Goal: Task Accomplishment & Management: Use online tool/utility

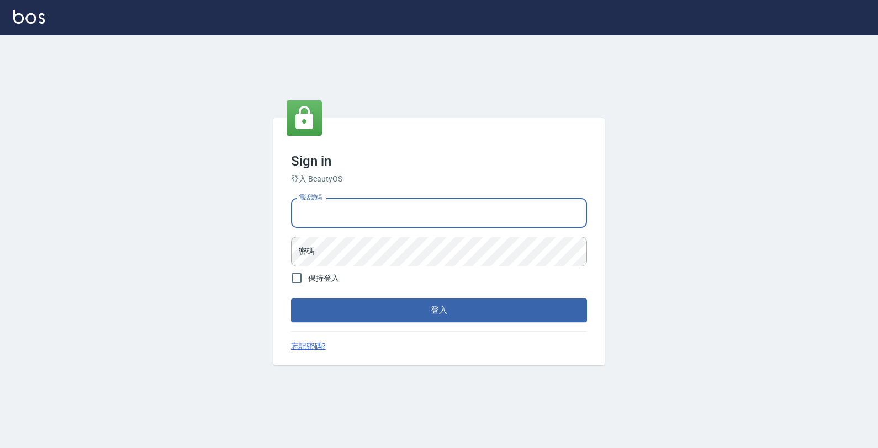
click at [406, 203] on input "電話號碼" at bounding box center [439, 213] width 296 height 30
type input "4265909"
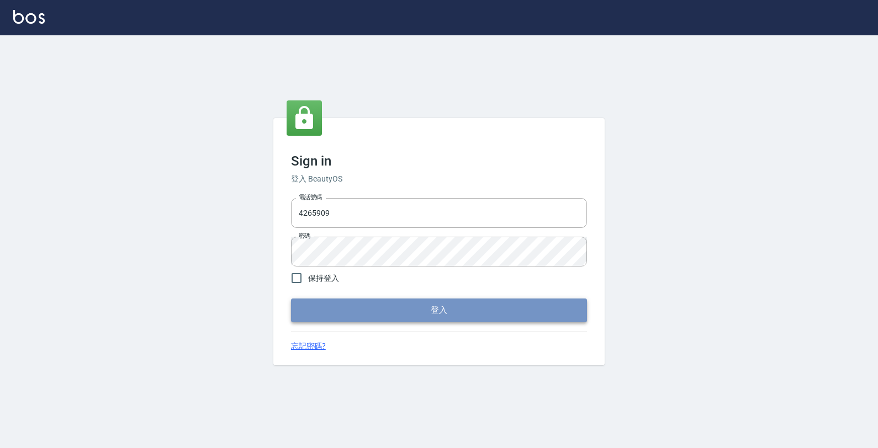
click at [462, 309] on button "登入" at bounding box center [439, 310] width 296 height 23
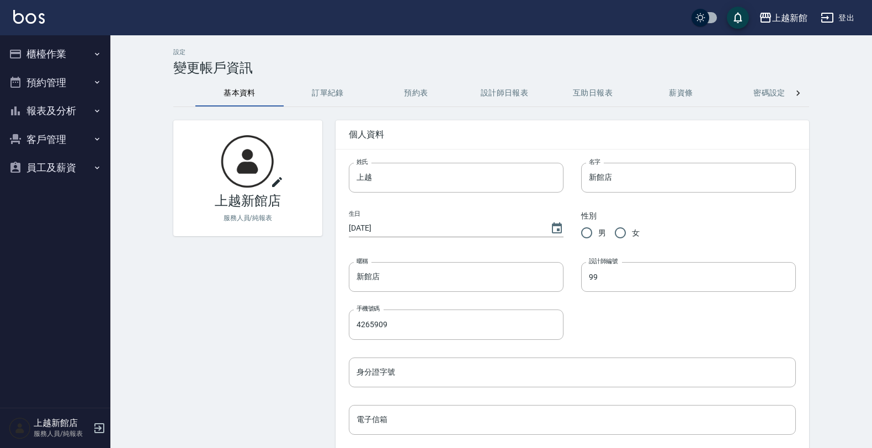
click at [94, 55] on button "櫃檯作業" at bounding box center [55, 54] width 102 height 29
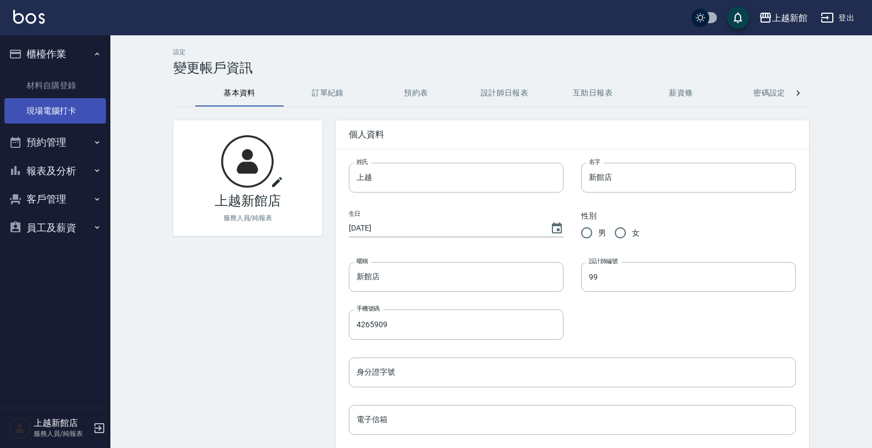
click at [100, 105] on link "現場電腦打卡" at bounding box center [55, 110] width 102 height 25
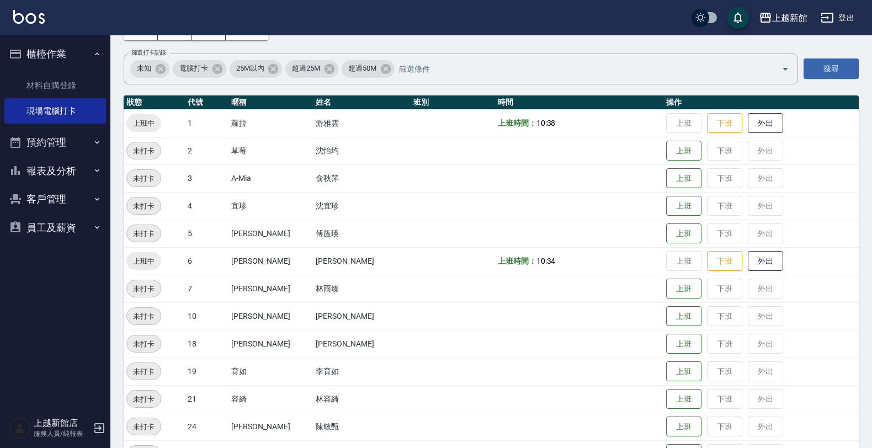
scroll to position [138, 0]
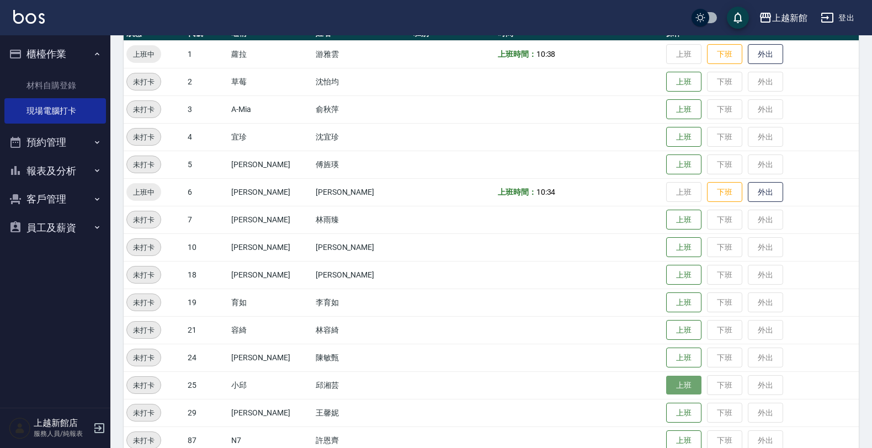
click at [666, 382] on button "上班" at bounding box center [683, 385] width 35 height 19
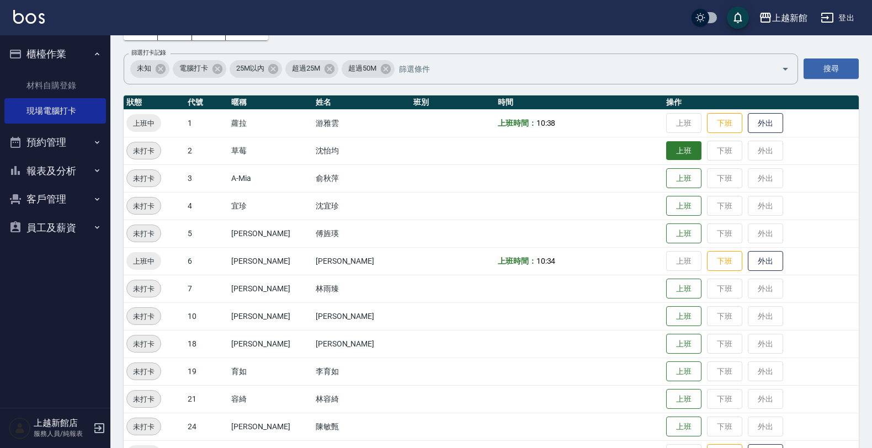
click at [675, 147] on button "上班" at bounding box center [683, 150] width 35 height 19
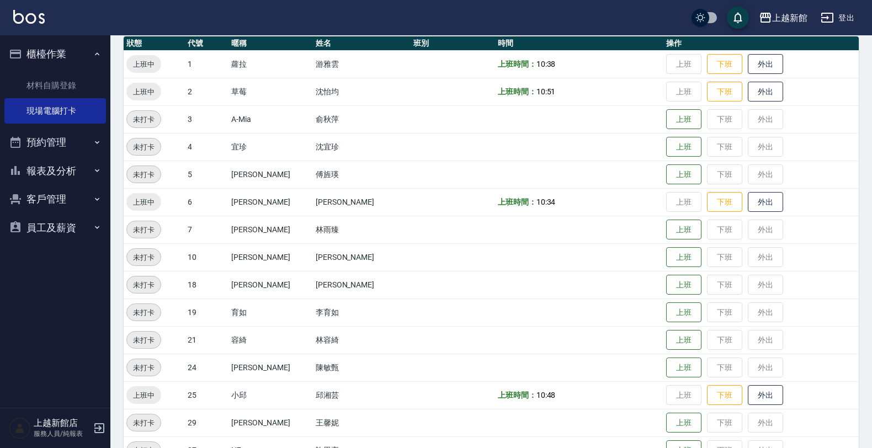
scroll to position [207, 0]
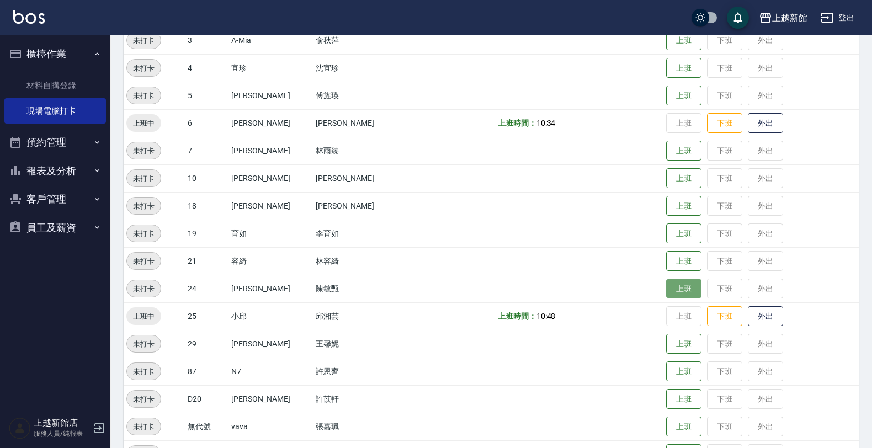
click at [666, 285] on button "上班" at bounding box center [683, 288] width 35 height 19
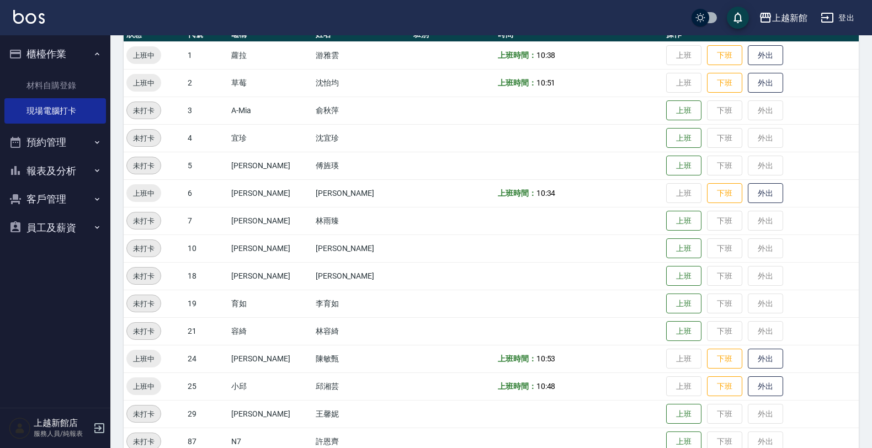
scroll to position [138, 0]
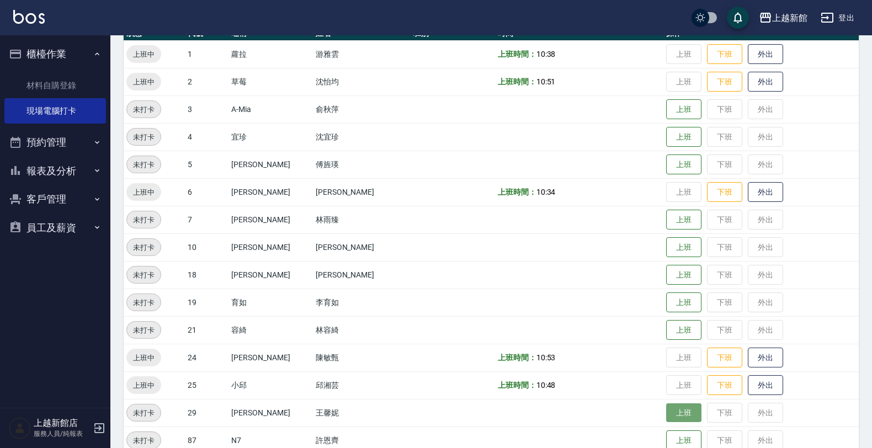
click at [666, 406] on button "上班" at bounding box center [683, 413] width 35 height 19
click at [666, 164] on button "上班" at bounding box center [683, 164] width 35 height 19
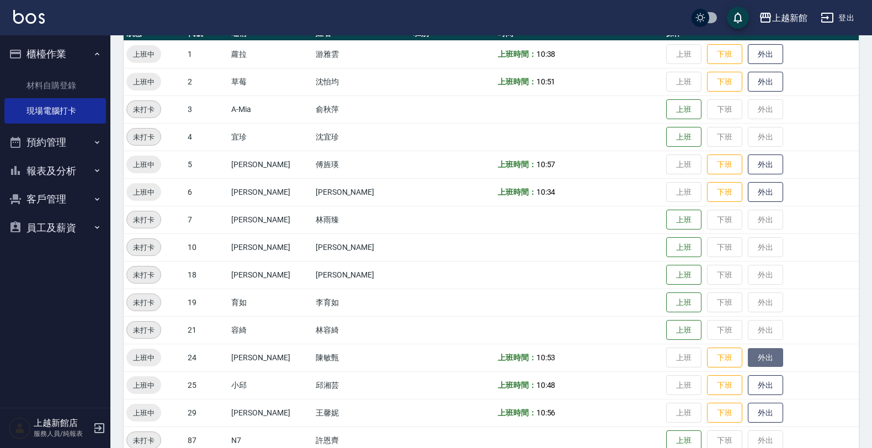
click at [748, 351] on button "外出" at bounding box center [765, 357] width 35 height 19
click at [680, 215] on button "上班" at bounding box center [683, 219] width 35 height 19
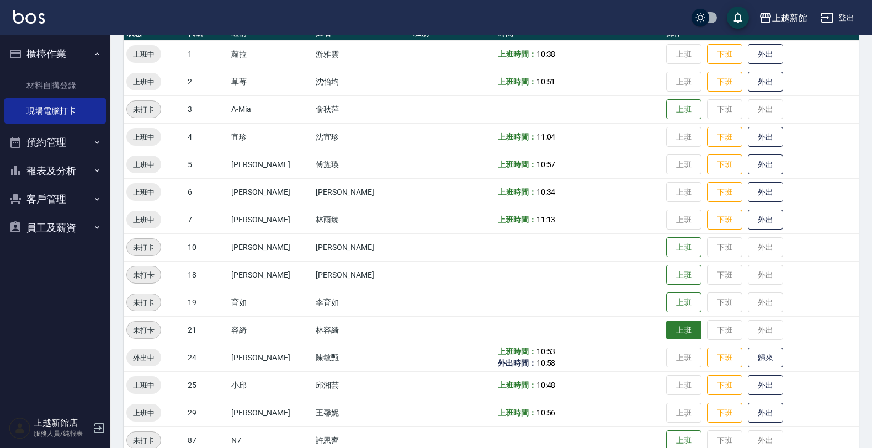
click at [682, 338] on button "上班" at bounding box center [683, 330] width 35 height 19
click at [667, 255] on button "上班" at bounding box center [683, 247] width 35 height 19
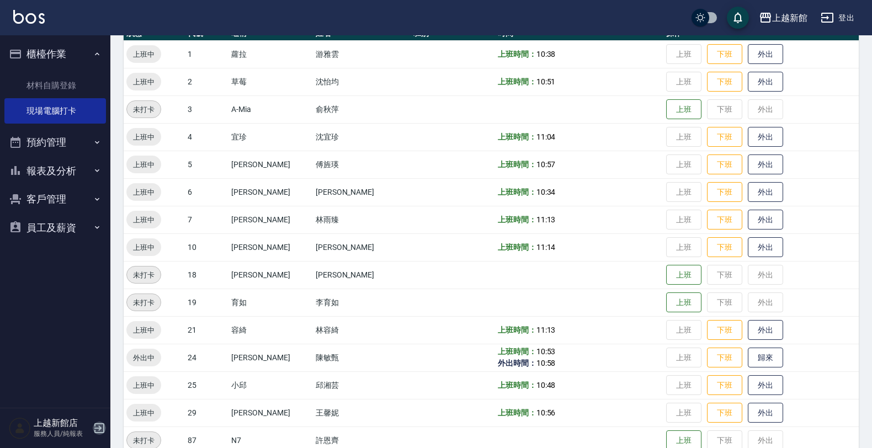
click at [99, 427] on icon "button" at bounding box center [99, 429] width 10 height 10
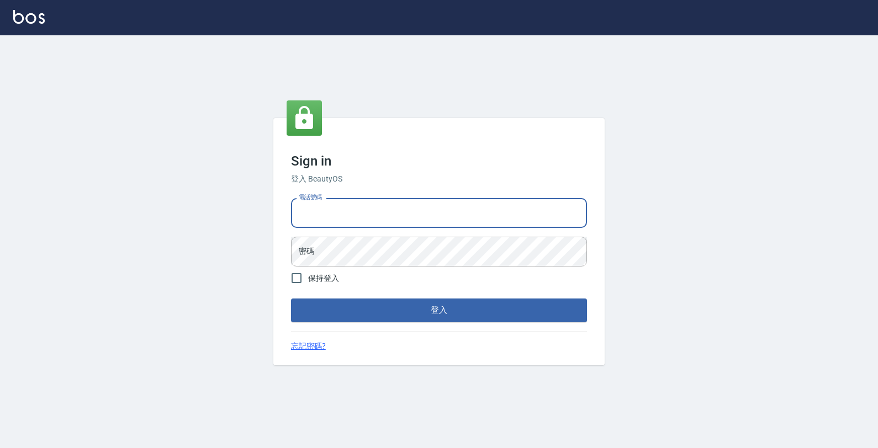
click at [327, 213] on input "電話號碼" at bounding box center [439, 213] width 296 height 30
type input "0974376310"
click at [291, 299] on button "登入" at bounding box center [439, 310] width 296 height 23
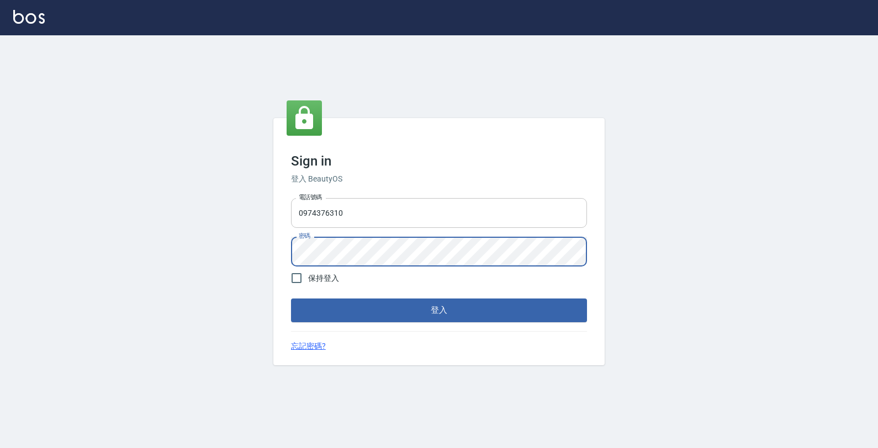
click at [291, 299] on button "登入" at bounding box center [439, 310] width 296 height 23
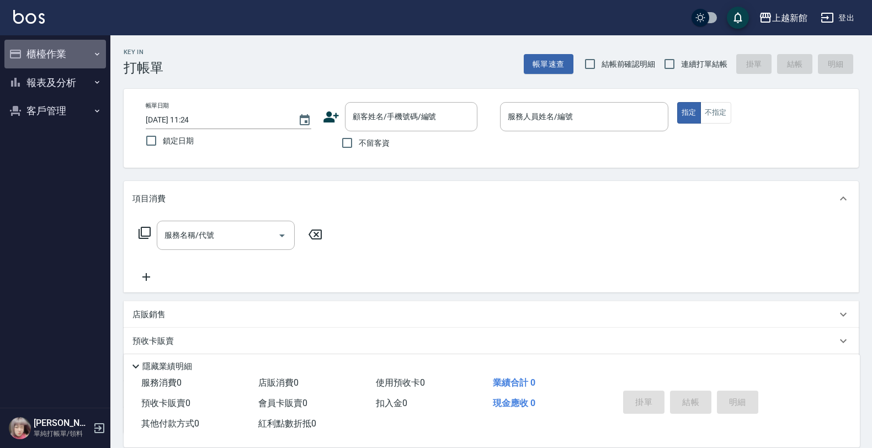
click at [46, 46] on button "櫃檯作業" at bounding box center [55, 54] width 102 height 29
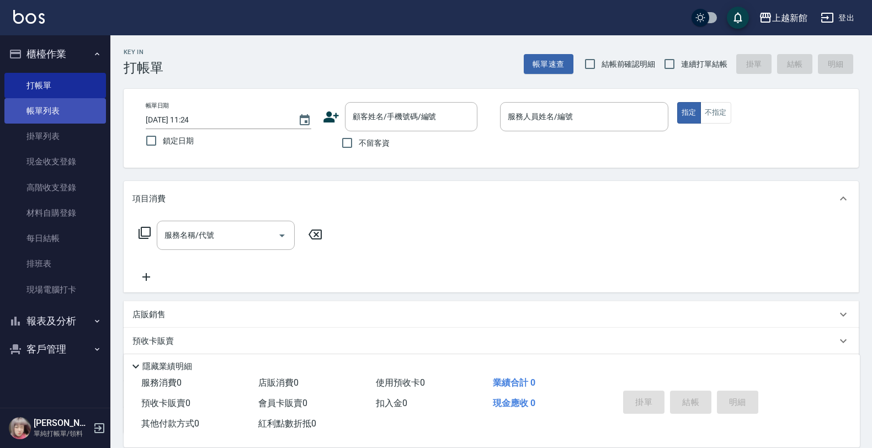
click at [54, 109] on link "帳單列表" at bounding box center [55, 110] width 102 height 25
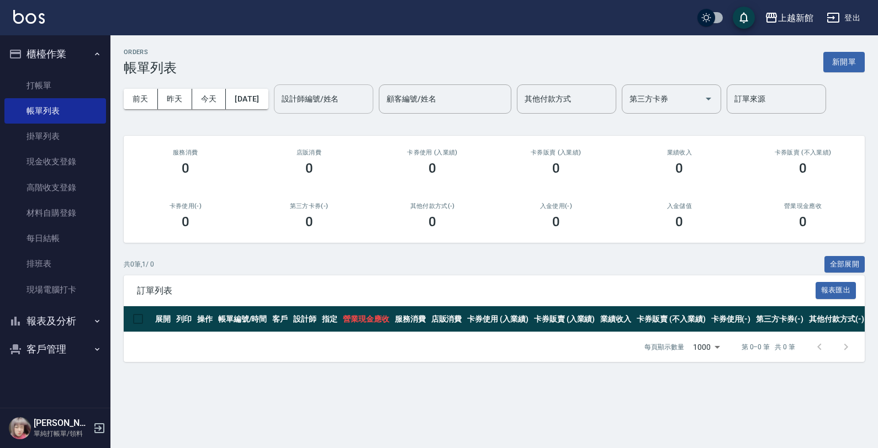
click at [181, 103] on button "昨天" at bounding box center [175, 99] width 34 height 20
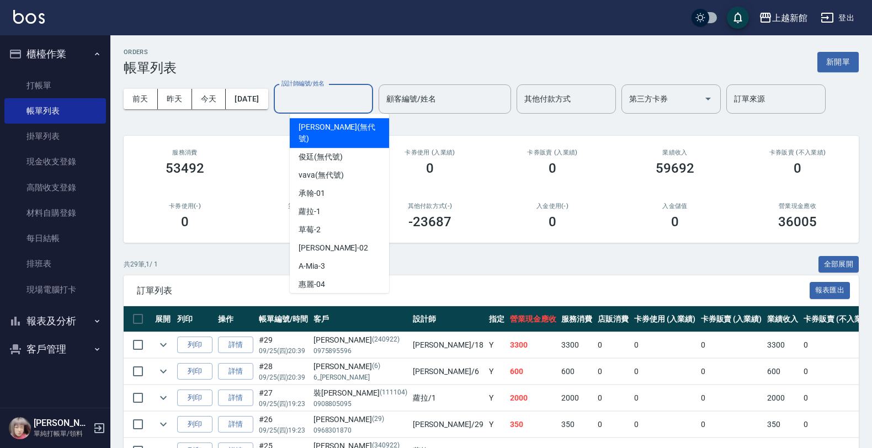
click at [296, 100] on input "設計師編號/姓名" at bounding box center [323, 98] width 89 height 19
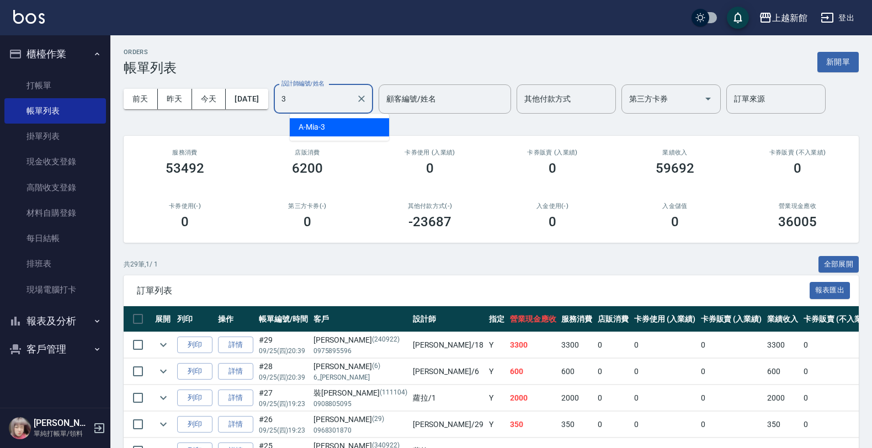
type input "A-Mia -3"
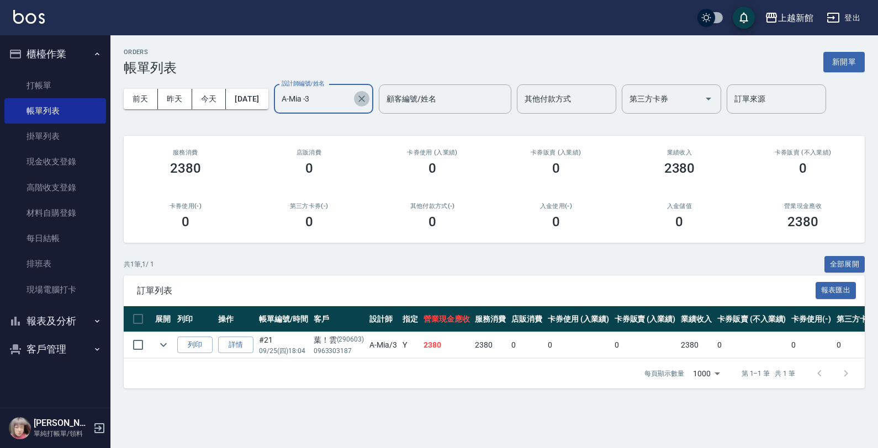
click at [365, 97] on icon "Clear" at bounding box center [361, 99] width 7 height 7
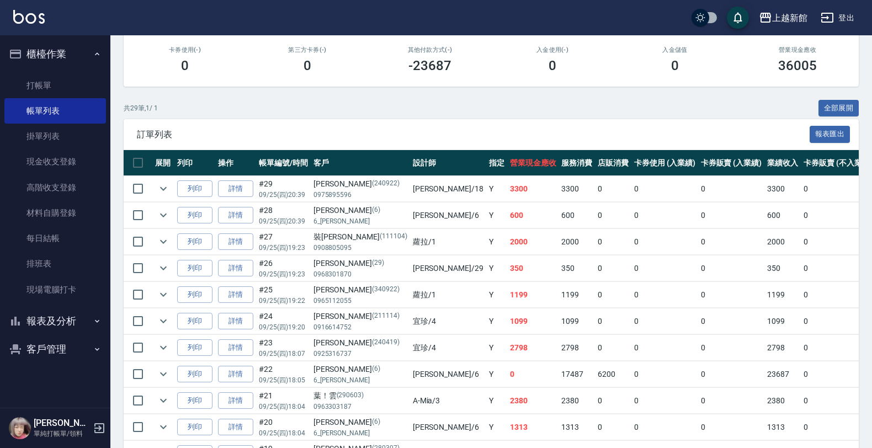
scroll to position [161, 0]
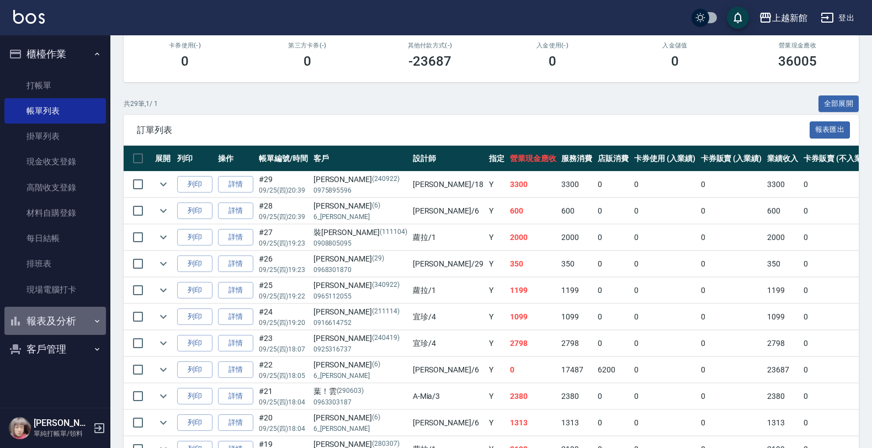
click at [54, 315] on button "報表及分析" at bounding box center [55, 321] width 102 height 29
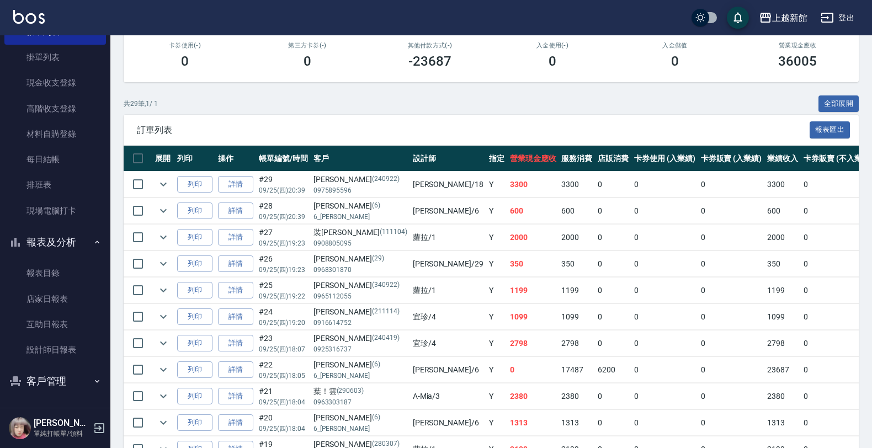
scroll to position [80, 0]
click at [51, 341] on link "設計師日報表" at bounding box center [55, 348] width 102 height 25
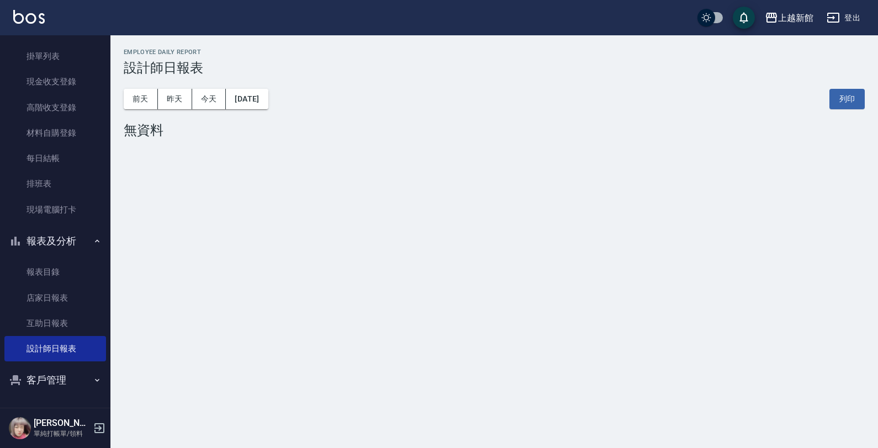
click at [177, 112] on div "[DATE] [DATE] [DATE] [DATE] 列印" at bounding box center [494, 99] width 741 height 47
click at [178, 104] on button "昨天" at bounding box center [175, 99] width 34 height 20
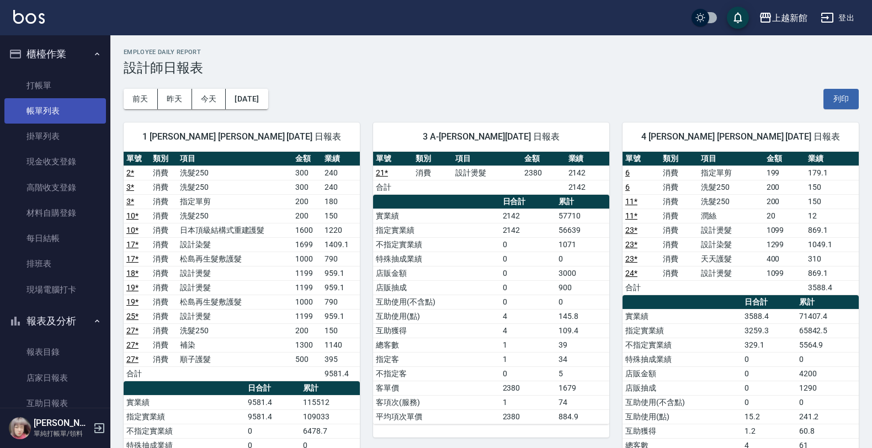
click at [72, 112] on link "帳單列表" at bounding box center [55, 110] width 102 height 25
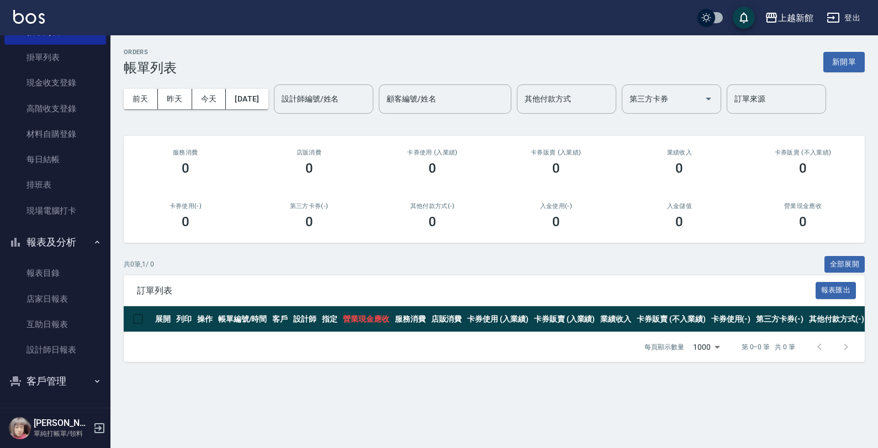
scroll to position [80, 0]
click at [59, 345] on link "設計師日報表" at bounding box center [55, 348] width 102 height 25
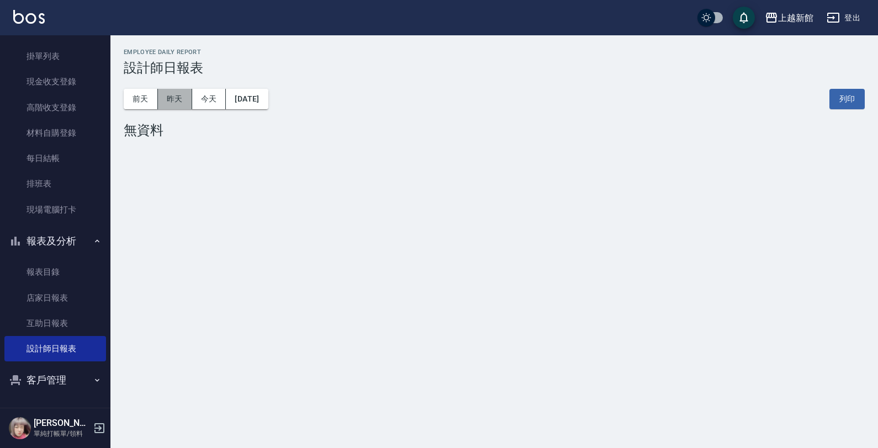
click at [163, 104] on button "昨天" at bounding box center [175, 99] width 34 height 20
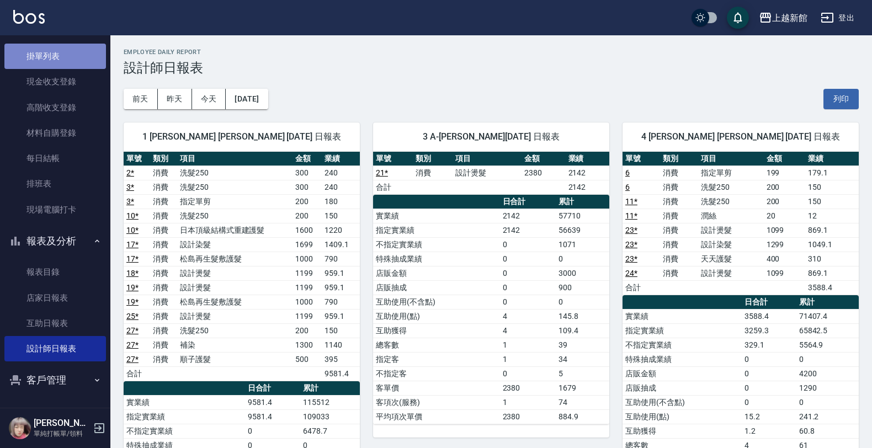
click at [65, 61] on link "掛單列表" at bounding box center [55, 56] width 102 height 25
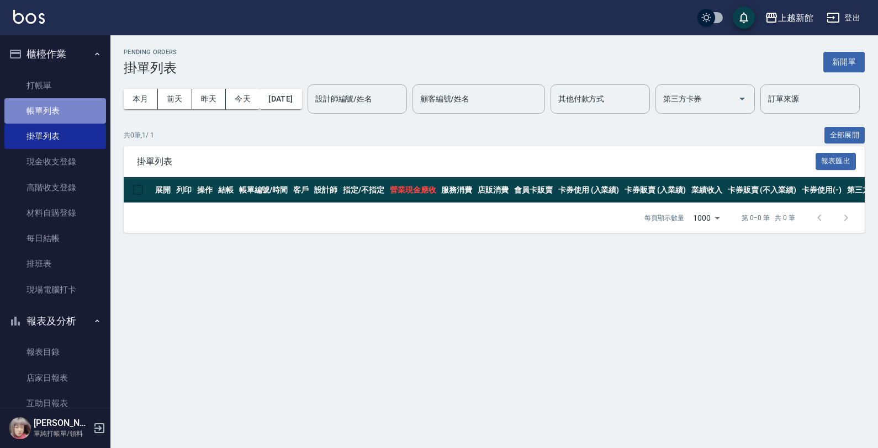
click at [60, 104] on link "帳單列表" at bounding box center [55, 110] width 102 height 25
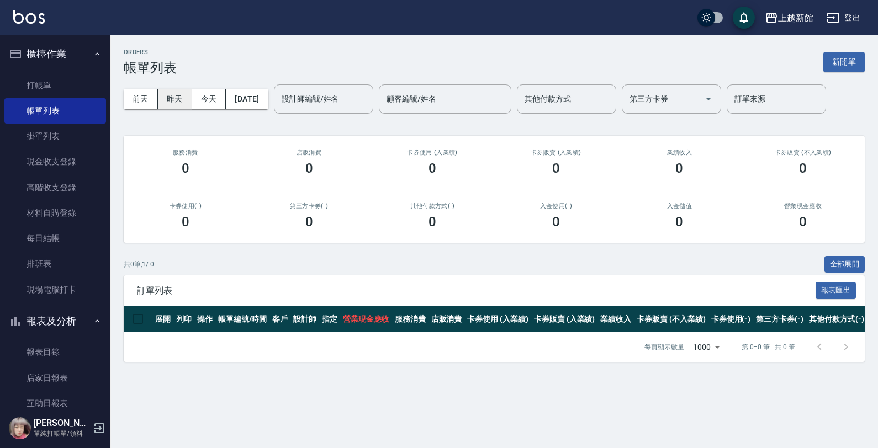
click at [167, 90] on button "昨天" at bounding box center [175, 99] width 34 height 20
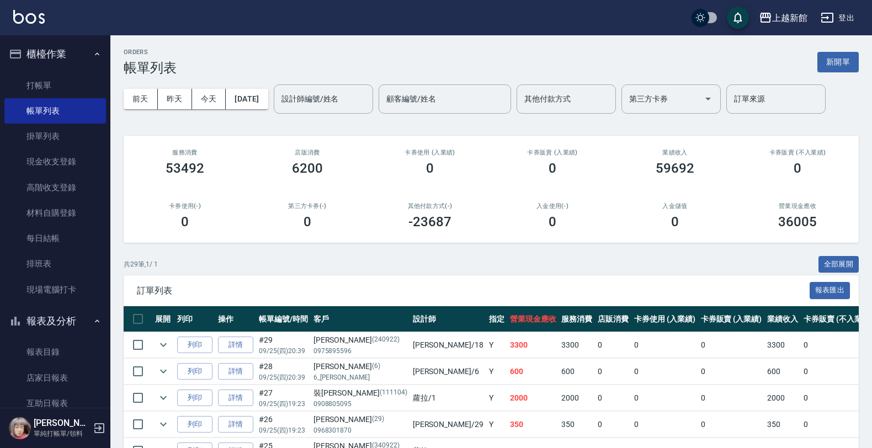
click at [335, 115] on div "[DATE] [DATE] [DATE] [DATE] 設計師編號/姓名 設計師編號/姓名 顧客編號/姓名 顧客編號/姓名 其他付款方式 其他付款方式 第三方…" at bounding box center [491, 99] width 735 height 47
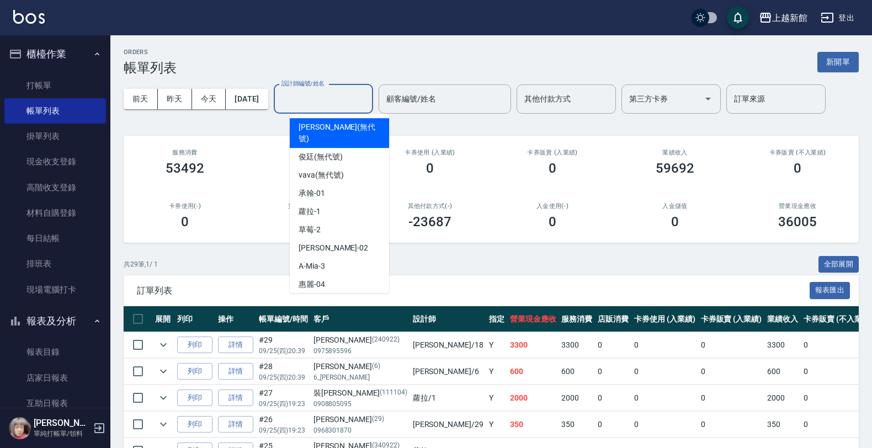
click at [327, 105] on input "設計師編號/姓名" at bounding box center [323, 98] width 89 height 19
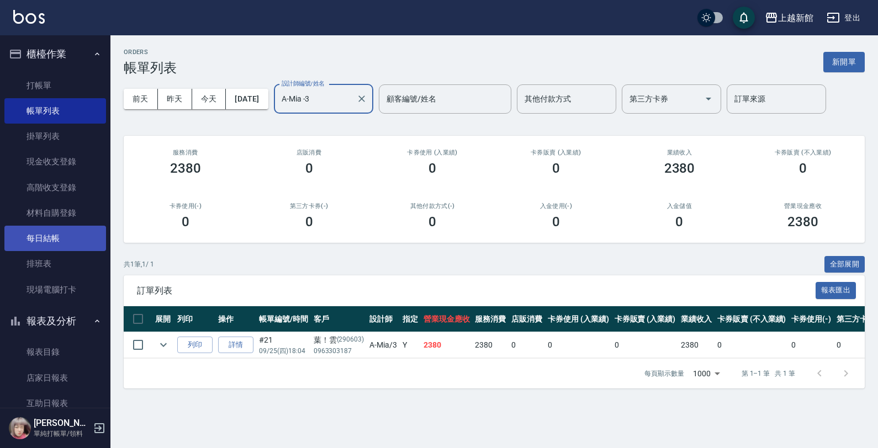
type input "A-Mia -3"
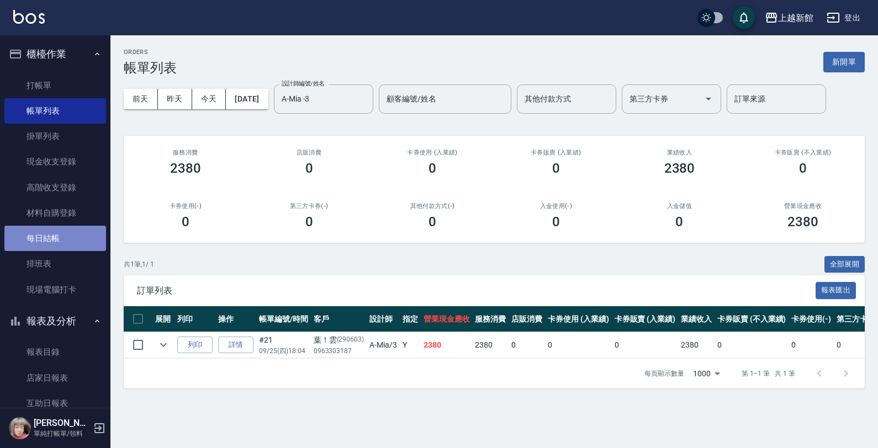
click at [57, 244] on link "每日結帳" at bounding box center [55, 238] width 102 height 25
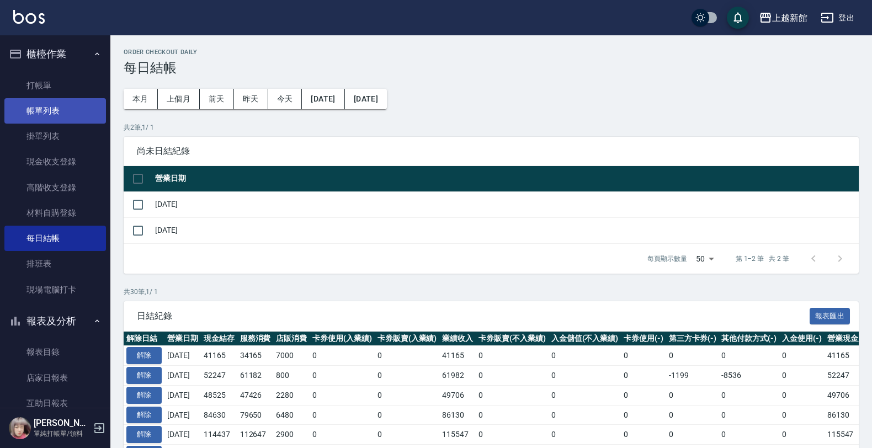
click at [66, 103] on link "帳單列表" at bounding box center [55, 110] width 102 height 25
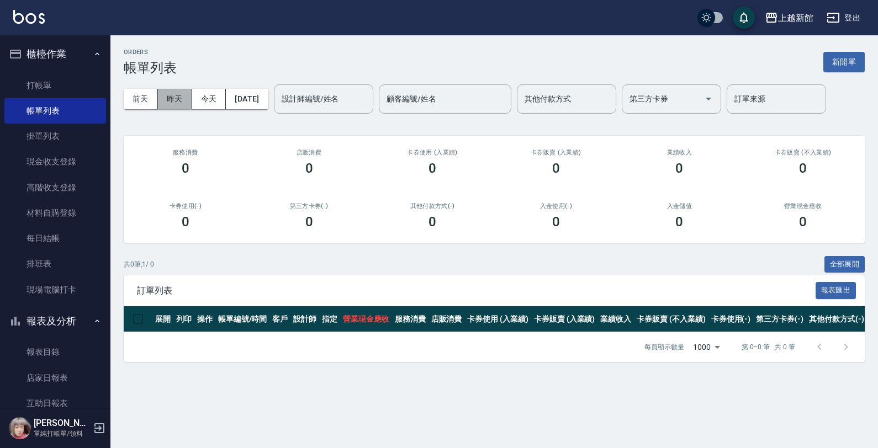
click at [171, 96] on button "昨天" at bounding box center [175, 99] width 34 height 20
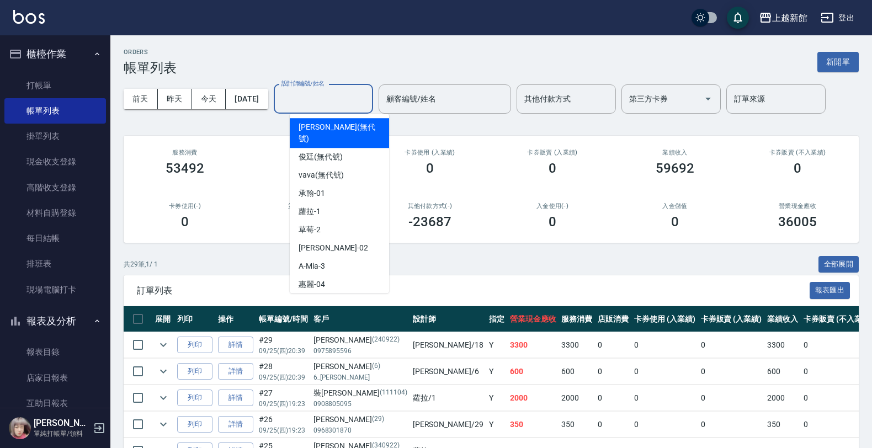
click at [352, 92] on input "設計師編號/姓名" at bounding box center [323, 98] width 89 height 19
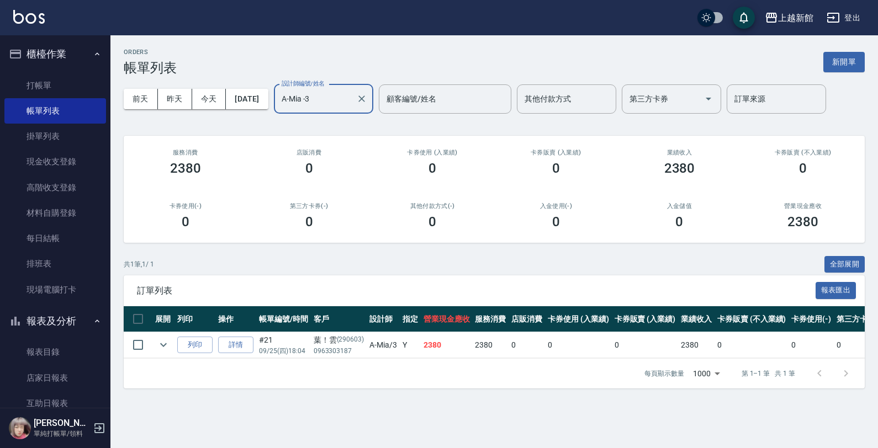
type input "A-Mia -3"
click at [97, 432] on icon "button" at bounding box center [99, 429] width 10 height 10
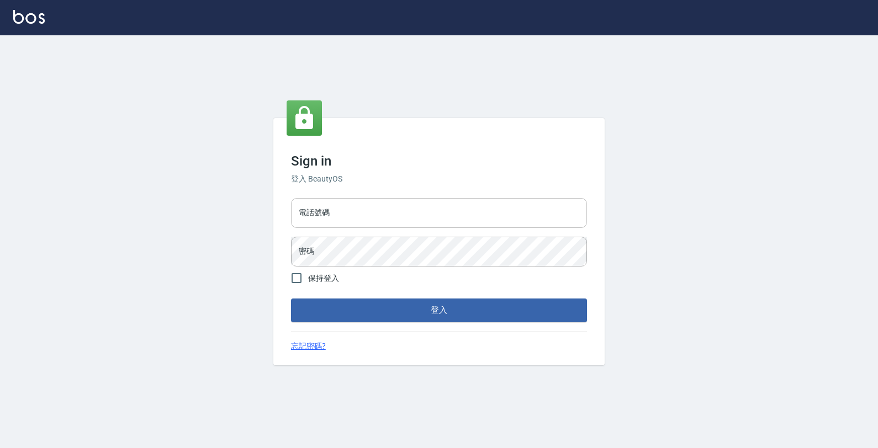
click at [554, 206] on input "電話號碼" at bounding box center [439, 213] width 296 height 30
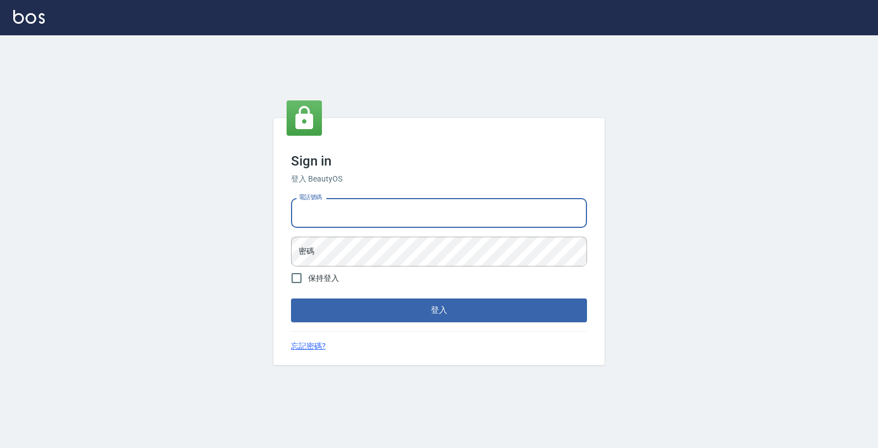
type input "4"
type input "4265909"
click at [291, 299] on button "登入" at bounding box center [439, 310] width 296 height 23
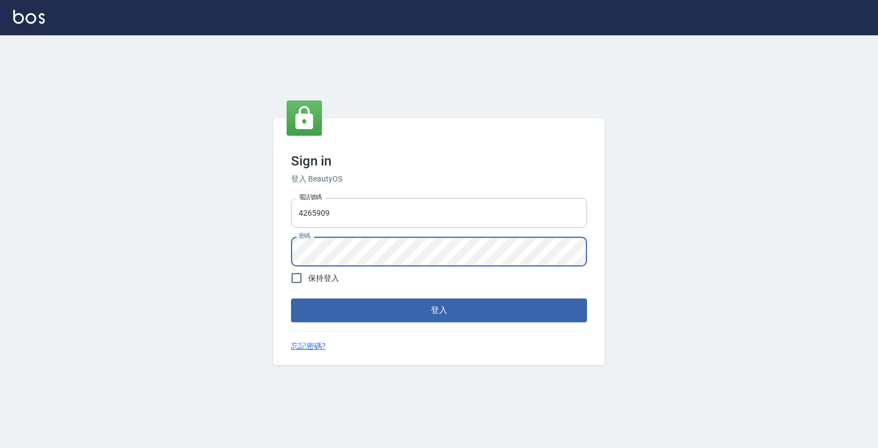
click at [291, 299] on button "登入" at bounding box center [439, 310] width 296 height 23
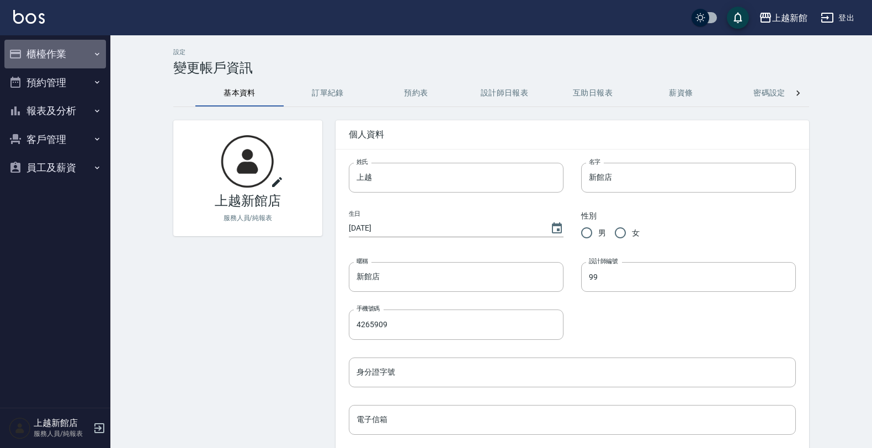
click at [46, 59] on button "櫃檯作業" at bounding box center [55, 54] width 102 height 29
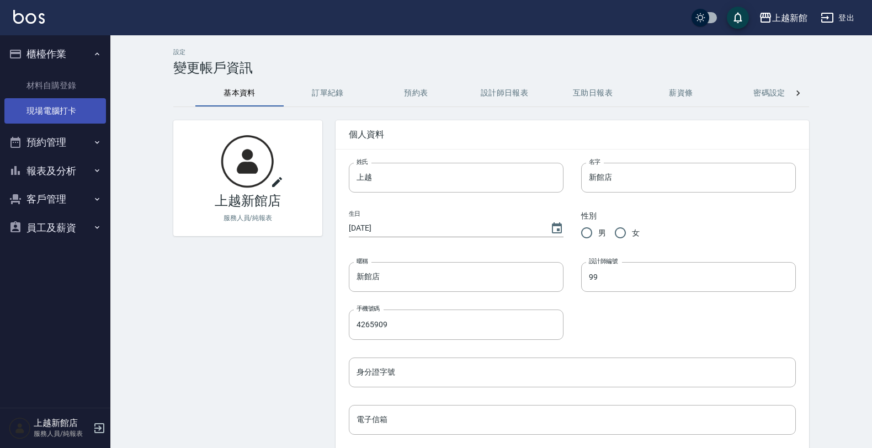
click at [50, 104] on link "現場電腦打卡" at bounding box center [55, 110] width 102 height 25
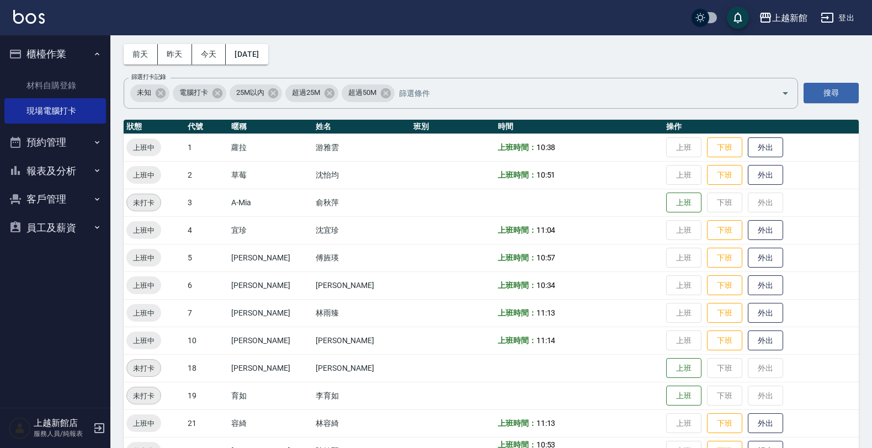
scroll to position [69, 0]
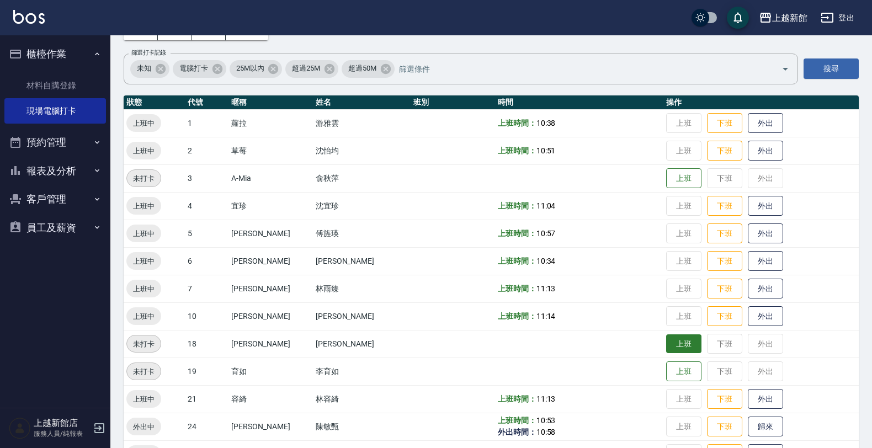
click at [666, 348] on button "上班" at bounding box center [683, 344] width 35 height 19
click at [748, 428] on button "歸來" at bounding box center [765, 426] width 35 height 19
